Goal: Task Accomplishment & Management: Use online tool/utility

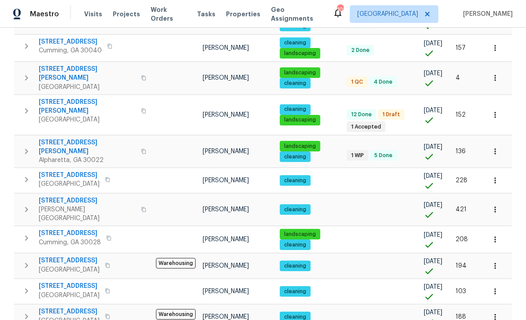
scroll to position [549, 0]
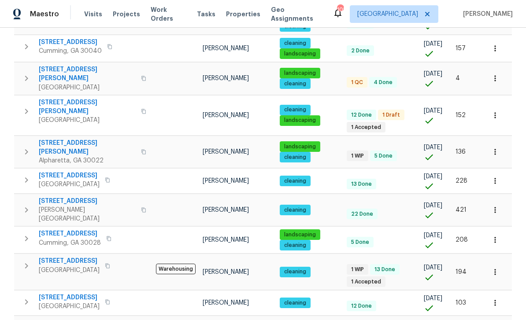
click at [64, 257] on span "[STREET_ADDRESS]" at bounding box center [69, 261] width 61 height 9
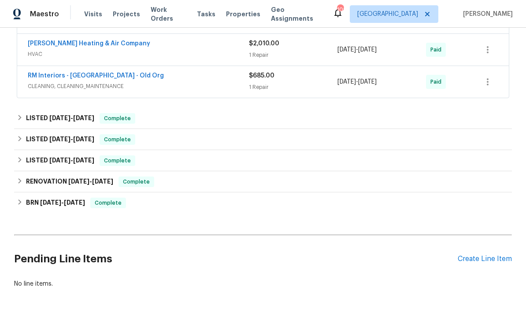
scroll to position [299, 0]
click at [472, 257] on div "Create Line Item" at bounding box center [484, 259] width 54 height 8
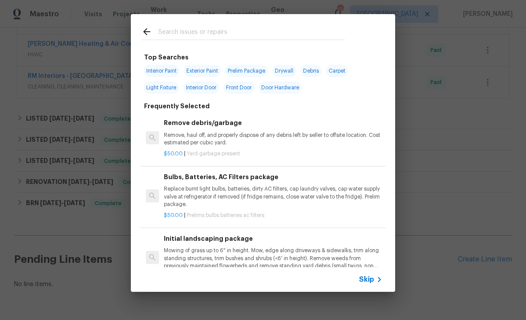
click at [181, 32] on input "text" at bounding box center [251, 32] width 187 height 13
type input "Leak"
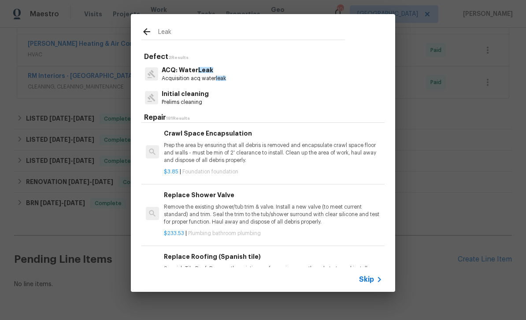
scroll to position [6323, 0]
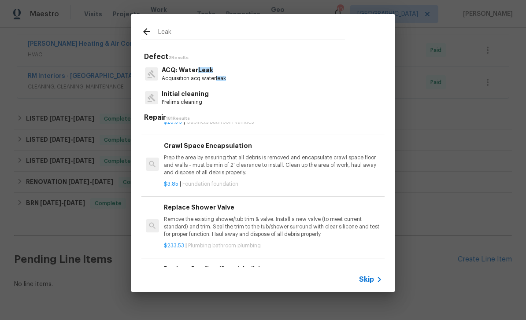
click at [178, 28] on input "Leak" at bounding box center [251, 32] width 187 height 13
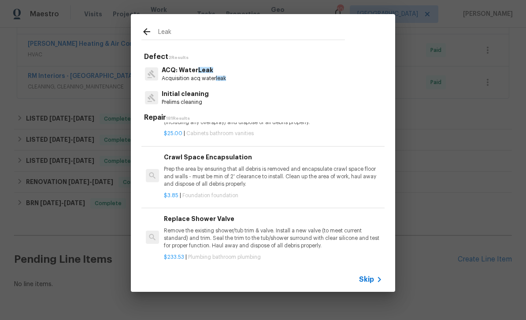
click at [177, 27] on input "Leak" at bounding box center [251, 32] width 187 height 13
click at [164, 29] on input "Leak" at bounding box center [251, 32] width 187 height 13
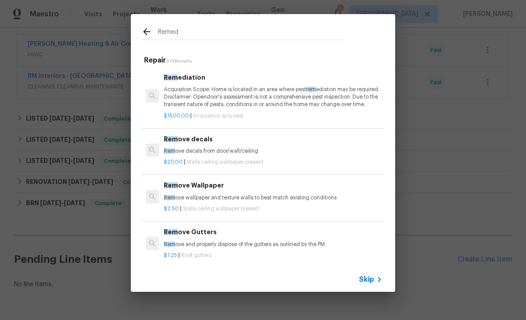
type input "Remedi"
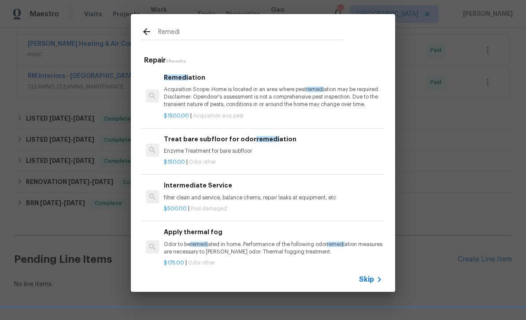
click at [179, 80] on span "Remedi" at bounding box center [176, 77] width 24 height 6
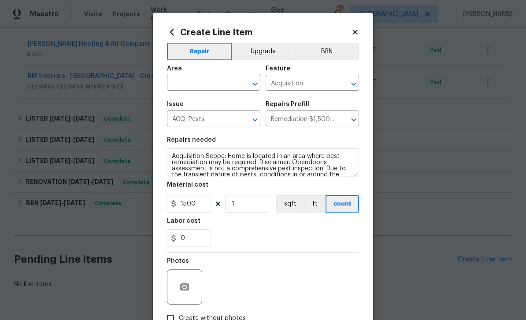
scroll to position [0, 0]
click at [168, 31] on icon at bounding box center [172, 32] width 10 height 10
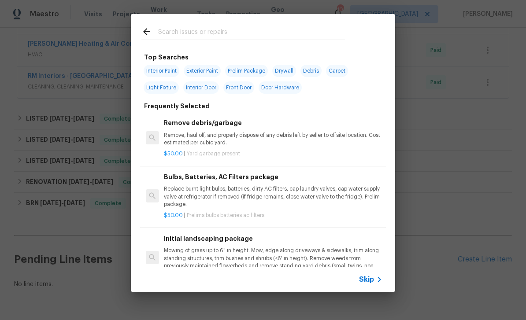
click at [168, 30] on input "text" at bounding box center [251, 32] width 187 height 13
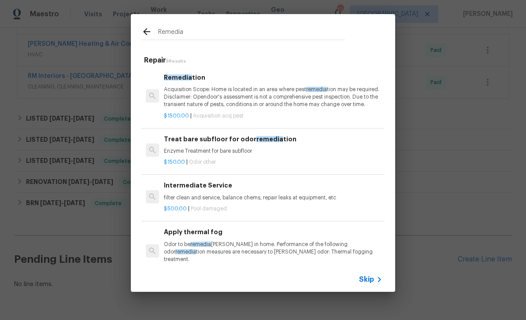
type input "Remediation"
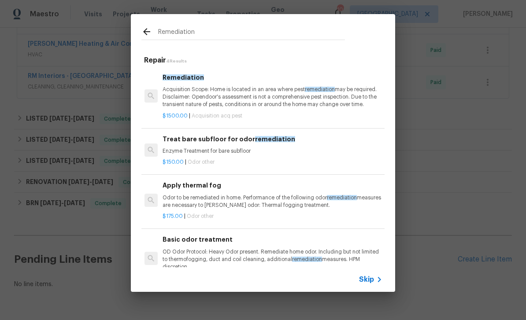
scroll to position [0, 1]
click at [200, 27] on input "Remediation" at bounding box center [251, 32] width 187 height 13
click at [191, 27] on input "Remediation" at bounding box center [251, 32] width 187 height 13
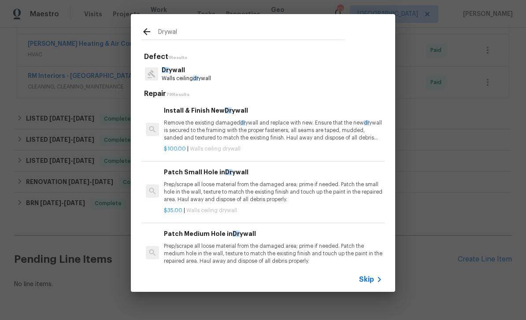
type input "Drywall"
click at [175, 74] on p "Drywall" at bounding box center [186, 70] width 49 height 9
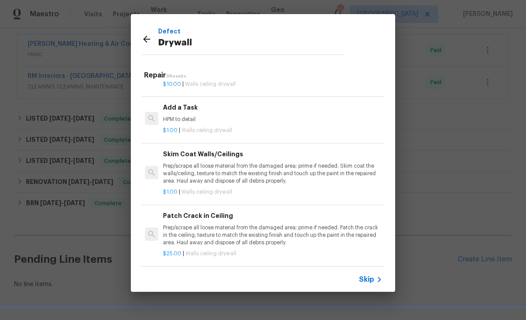
scroll to position [289, 1]
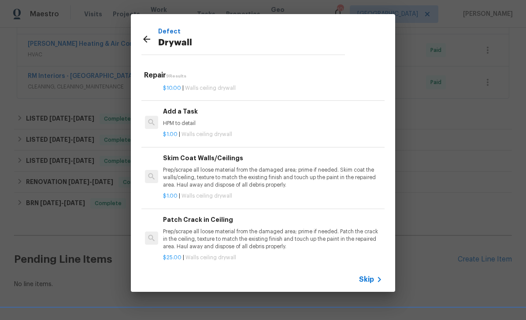
click at [181, 114] on div "Add a Task HPM to detail" at bounding box center [272, 117] width 218 height 21
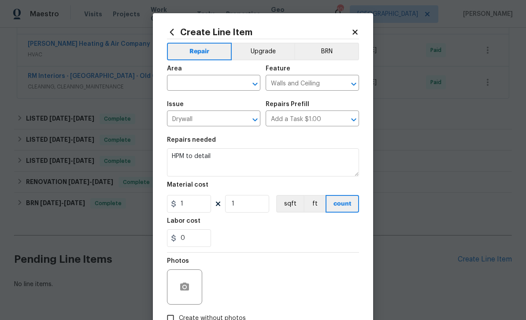
click at [183, 85] on input "text" at bounding box center [201, 84] width 69 height 14
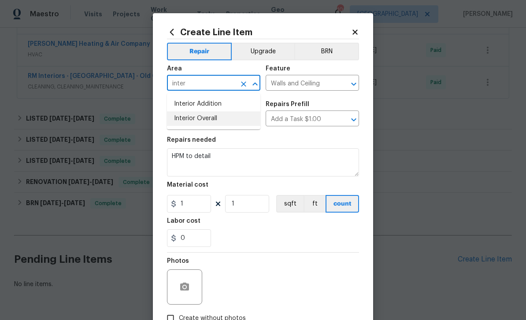
click at [181, 116] on li "Interior Overall" at bounding box center [213, 118] width 93 height 15
type input "Interior Overall"
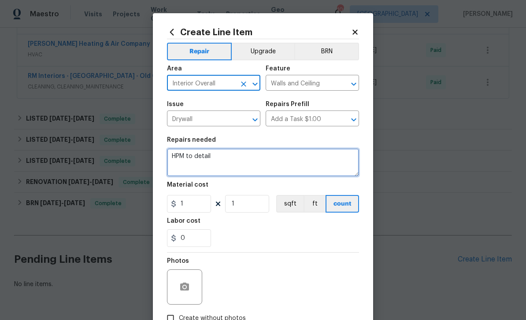
click at [210, 154] on textarea "HPM to detail" at bounding box center [263, 162] width 192 height 28
click at [210, 153] on section "Repairs needed HPM to detail Material cost 1 1 sqft ft count Labor cost 0" at bounding box center [263, 192] width 192 height 121
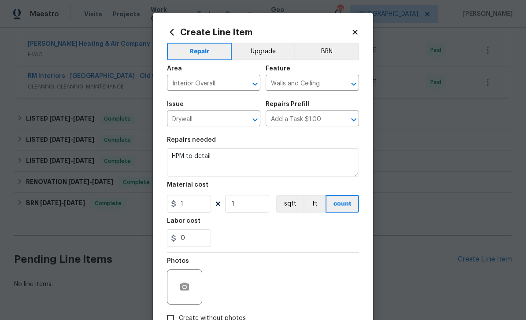
scroll to position [28, 0]
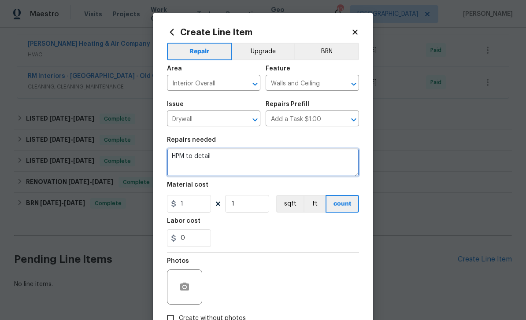
click at [202, 156] on textarea "HPM to detail" at bounding box center [263, 162] width 192 height 28
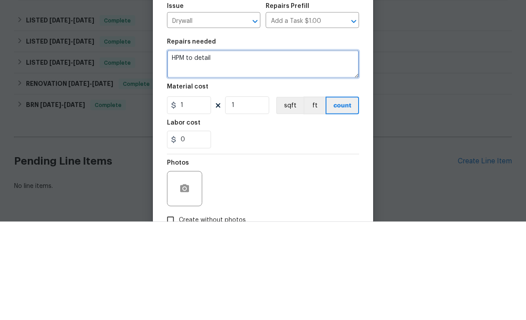
click at [206, 148] on textarea "HPM to detail" at bounding box center [263, 162] width 192 height 28
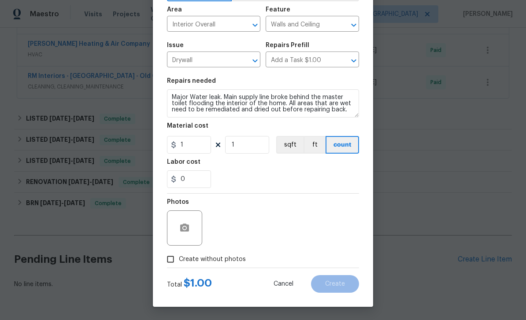
scroll to position [61, 0]
type textarea "Major Water leak. Main supply line broke behind the master toilet flooding the …"
click at [193, 221] on div at bounding box center [184, 227] width 35 height 35
click at [192, 226] on button "button" at bounding box center [184, 228] width 21 height 21
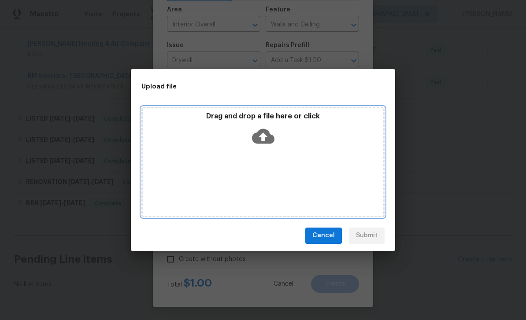
click at [179, 170] on div "Drag and drop a file here or click" at bounding box center [262, 162] width 243 height 110
